Goal: Information Seeking & Learning: Learn about a topic

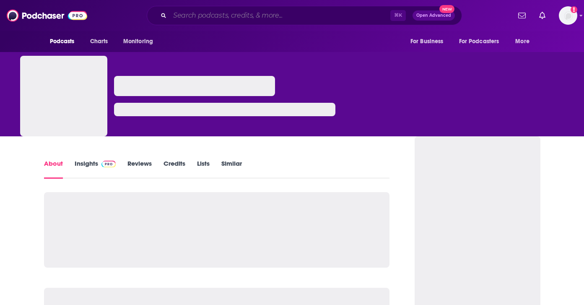
click at [247, 13] on input "Search podcasts, credits, & more..." at bounding box center [280, 15] width 220 height 13
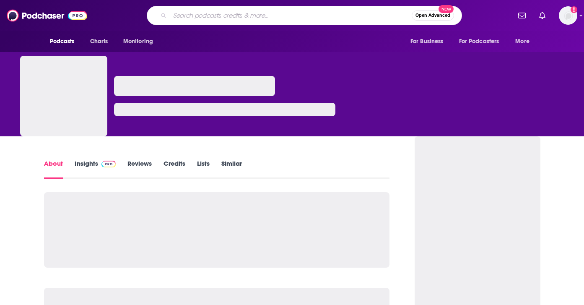
paste input "Mental Health + Mission of the [DEMOGRAPHIC_DATA]"
type input "Mental Health + Mission of the [DEMOGRAPHIC_DATA]"
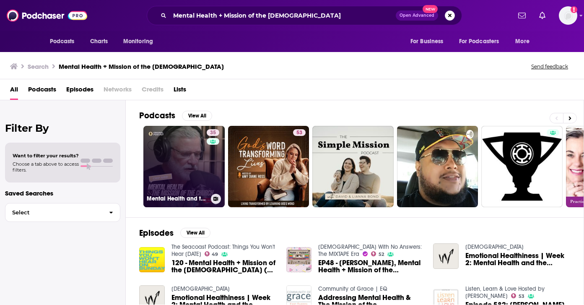
click at [201, 171] on link "35 Mental Health and the Mission of the Church" at bounding box center [183, 166] width 81 height 81
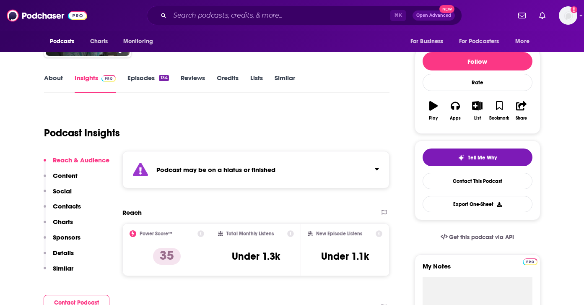
scroll to position [106, 0]
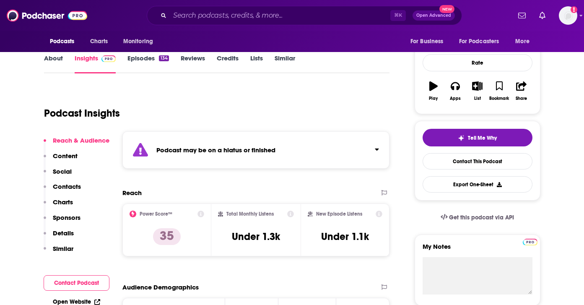
click at [158, 62] on link "Episodes 134" at bounding box center [147, 63] width 41 height 19
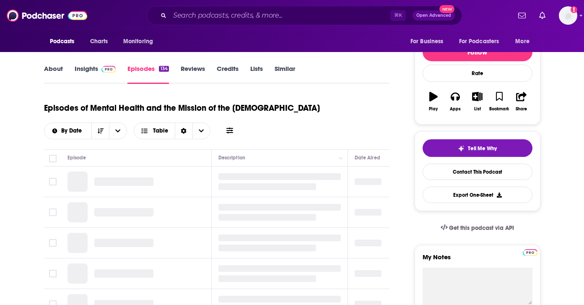
scroll to position [120, 0]
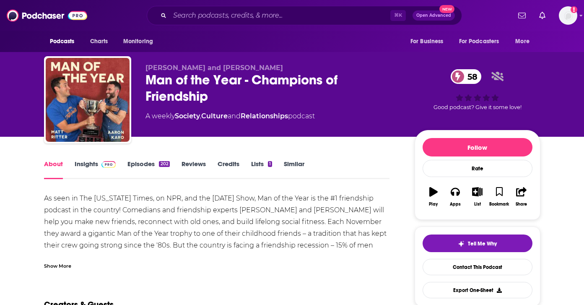
click at [150, 169] on link "Episodes 202" at bounding box center [148, 169] width 42 height 19
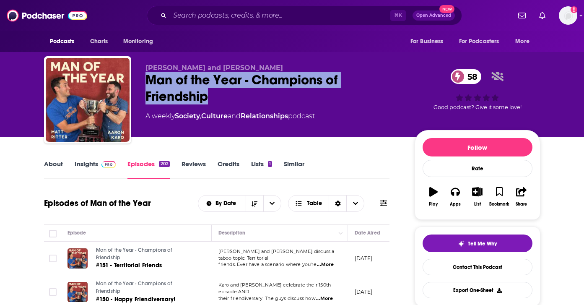
drag, startPoint x: 213, startPoint y: 99, endPoint x: 147, endPoint y: 83, distance: 68.1
click at [147, 83] on div "Man of the Year - Champions of Friendship 58" at bounding box center [273, 88] width 256 height 33
copy h2 "Man of the Year - Champions of Friendship"
